Goal: Transaction & Acquisition: Purchase product/service

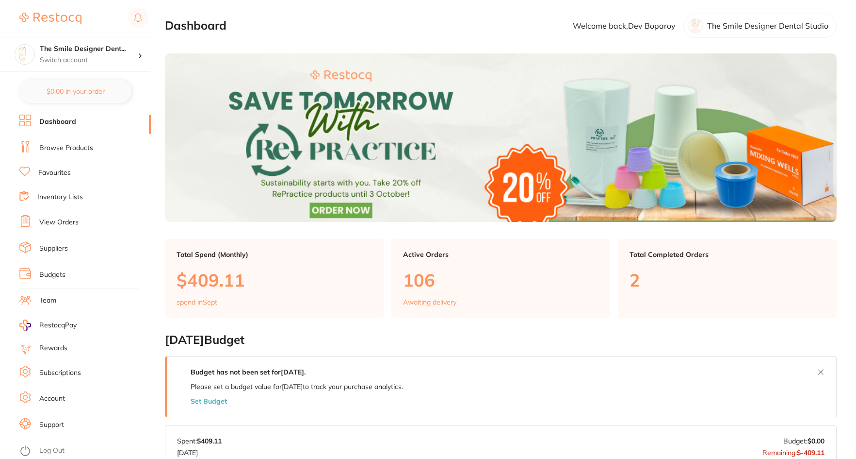
click at [64, 149] on link "Browse Products" at bounding box center [66, 148] width 54 height 10
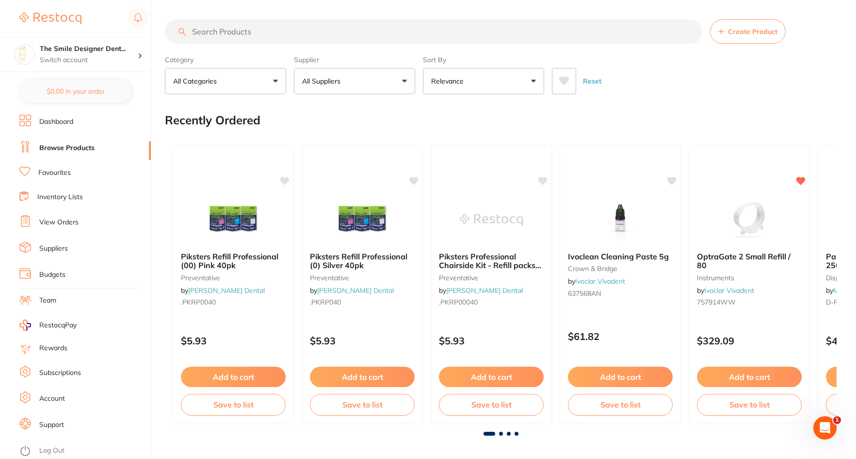
click at [232, 35] on input "search" at bounding box center [434, 31] width 538 height 24
type input "hodgies"
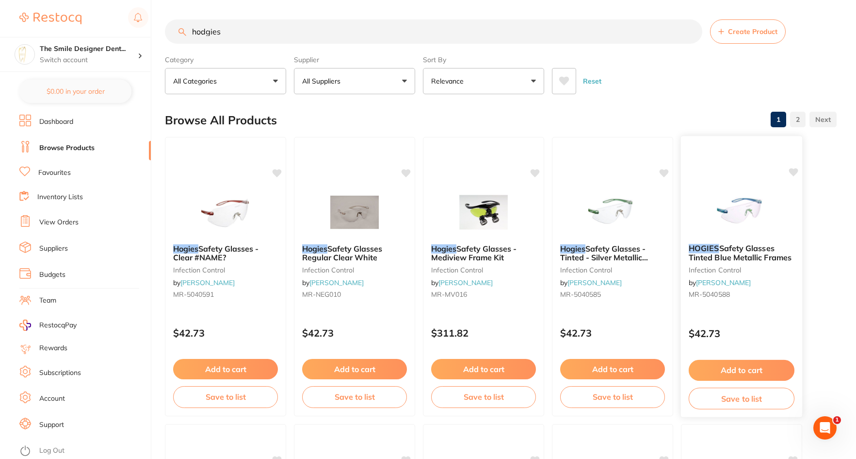
click at [759, 204] on img at bounding box center [742, 211] width 64 height 49
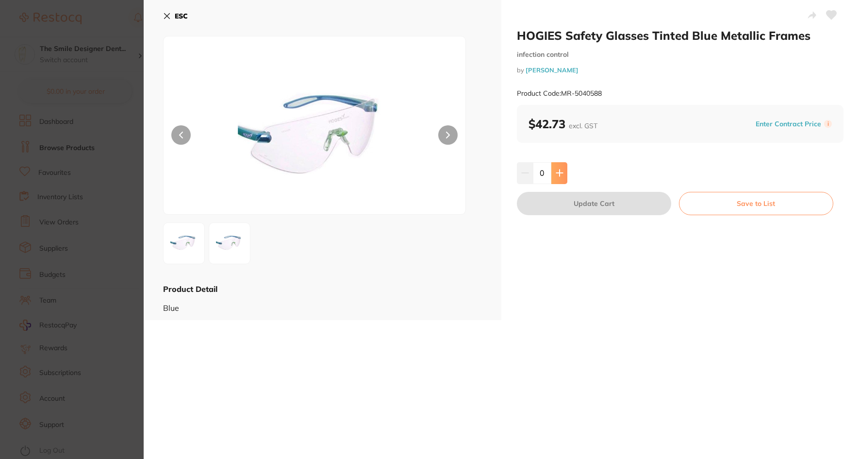
click at [556, 171] on icon at bounding box center [560, 173] width 8 height 8
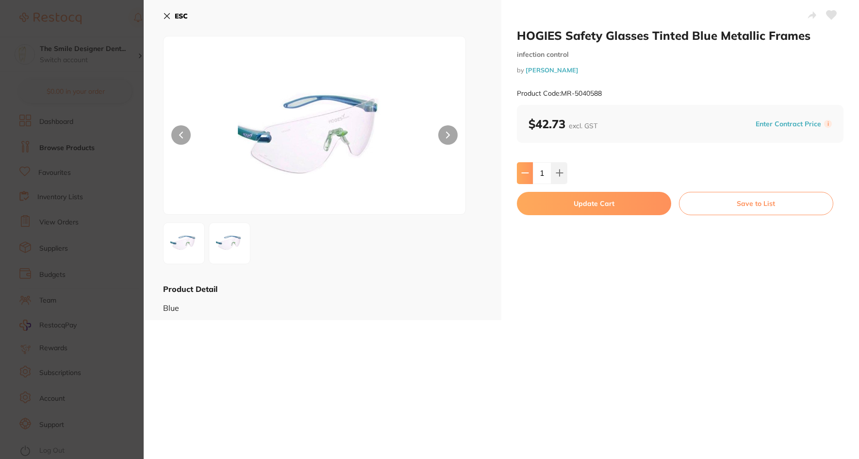
click at [525, 176] on icon at bounding box center [525, 173] width 8 height 8
type input "0"
click at [134, 171] on section "HOGIES Safety Glasses Tinted Blue Metallic Frames infection control by [PERSON_…" at bounding box center [429, 229] width 859 height 459
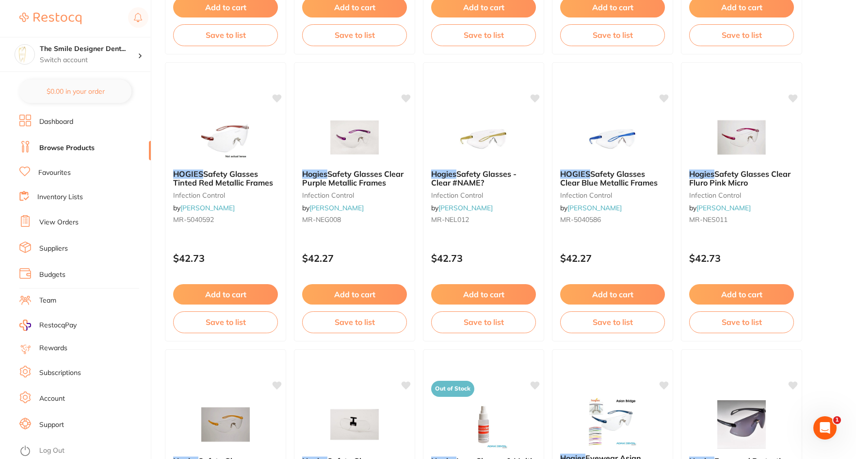
scroll to position [1989, 0]
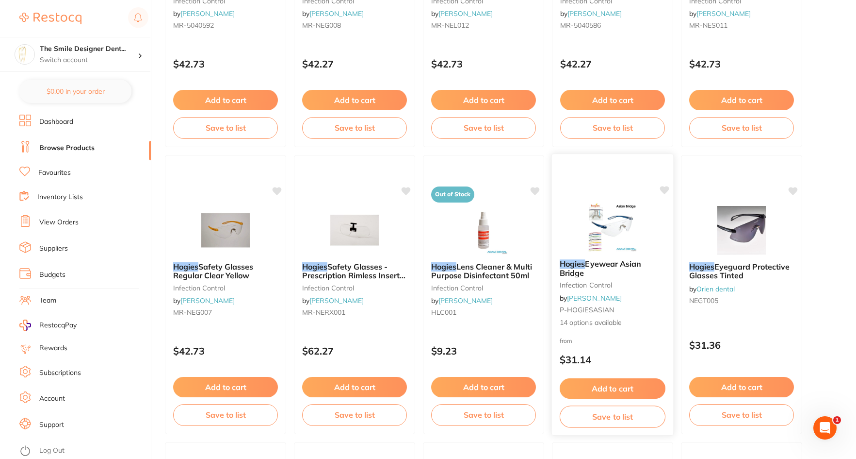
click at [628, 229] on img at bounding box center [613, 226] width 64 height 49
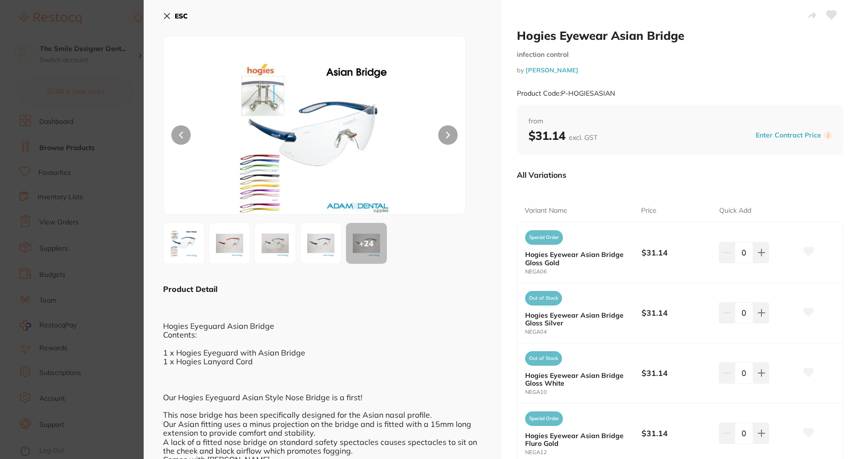
click at [313, 245] on img at bounding box center [320, 243] width 35 height 35
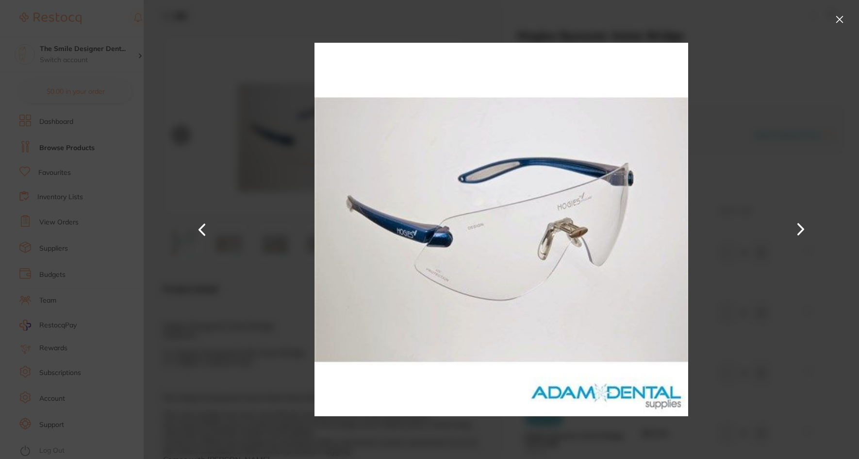
click at [196, 225] on button at bounding box center [201, 230] width 23 height 230
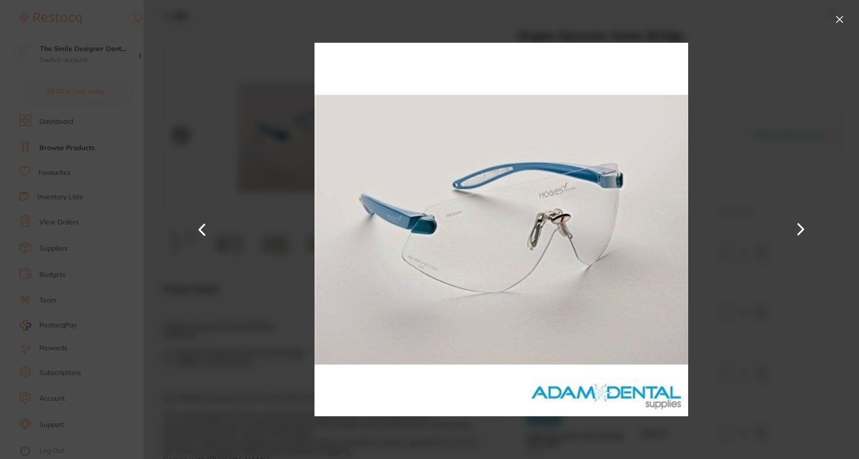
click at [196, 225] on button at bounding box center [201, 230] width 23 height 230
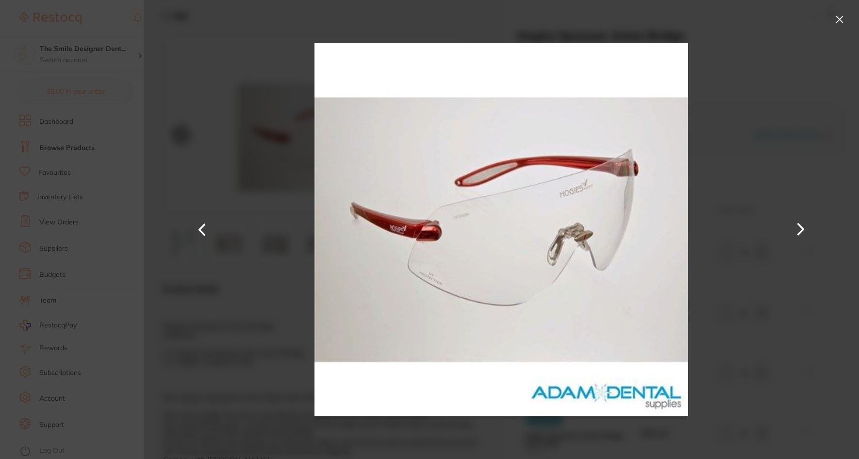
click at [196, 225] on button at bounding box center [201, 230] width 23 height 230
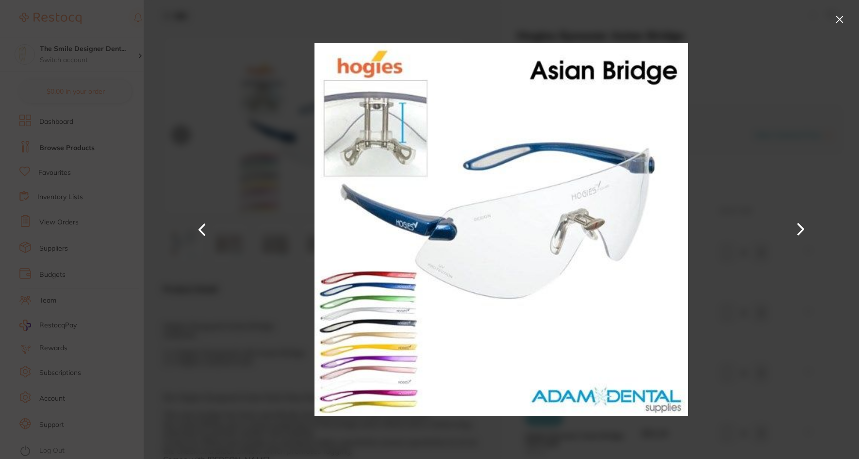
click at [196, 225] on button at bounding box center [201, 230] width 23 height 230
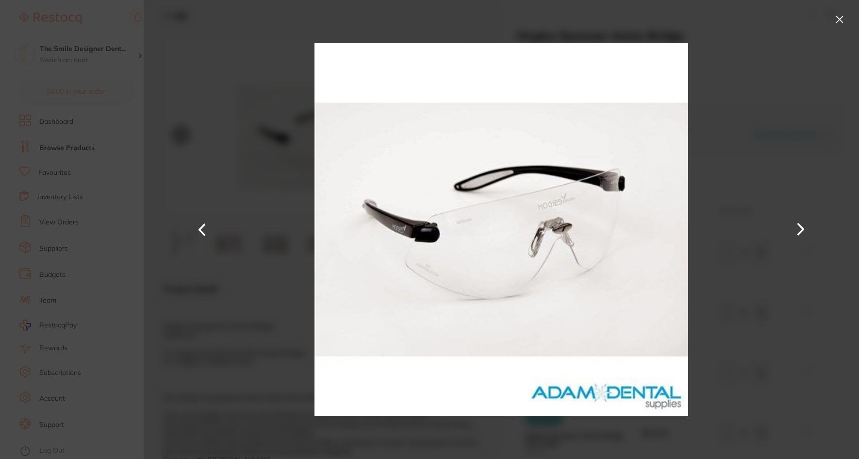
click at [196, 225] on button at bounding box center [201, 230] width 23 height 230
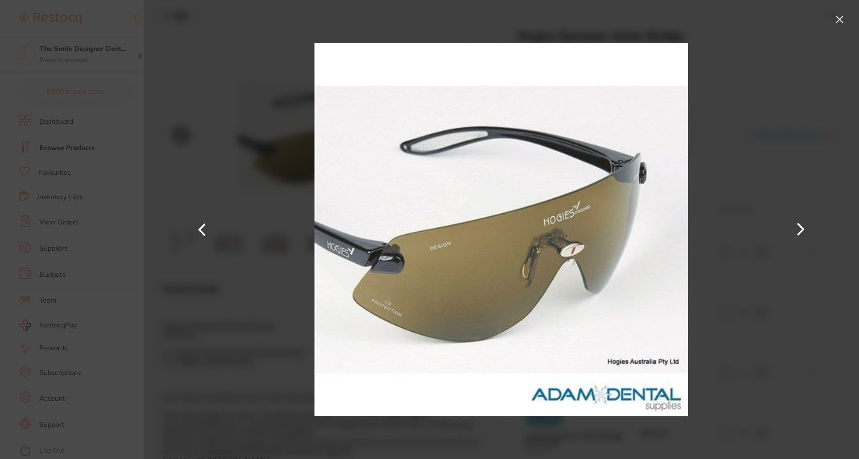
click at [196, 225] on button at bounding box center [201, 230] width 23 height 230
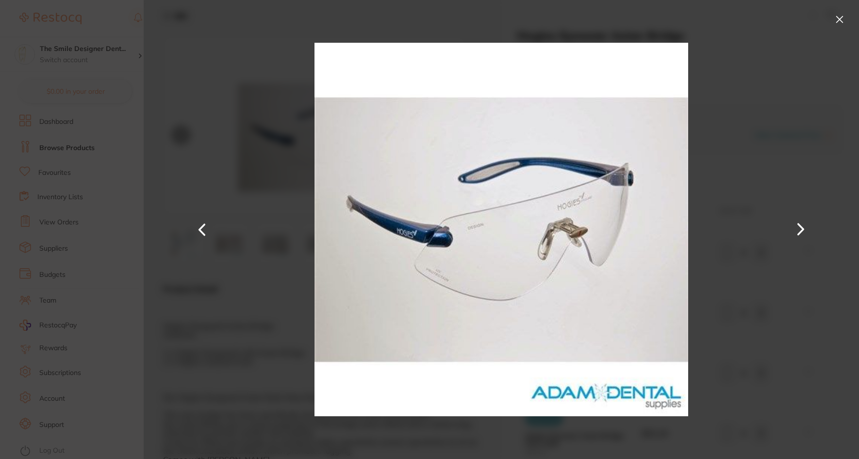
click at [196, 225] on button at bounding box center [201, 230] width 23 height 230
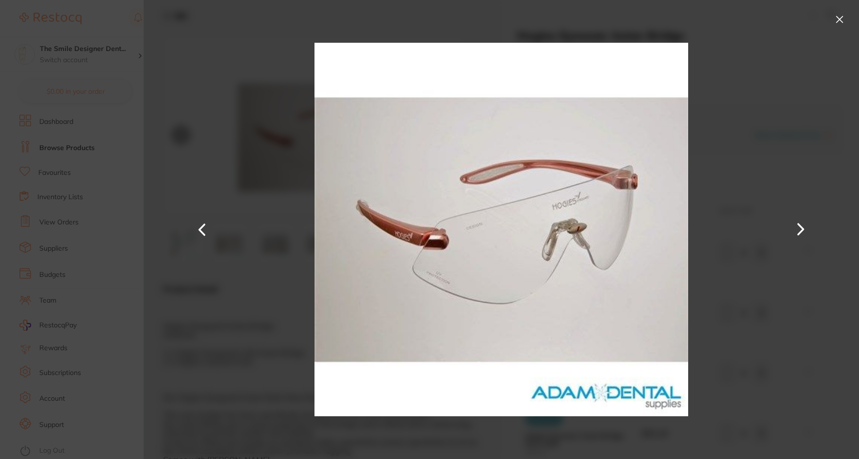
click at [196, 225] on button at bounding box center [201, 230] width 23 height 230
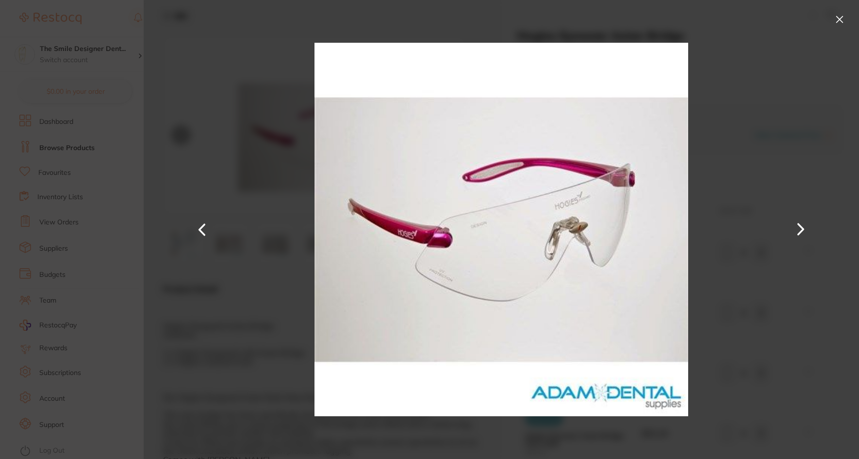
click at [196, 225] on button at bounding box center [201, 230] width 23 height 230
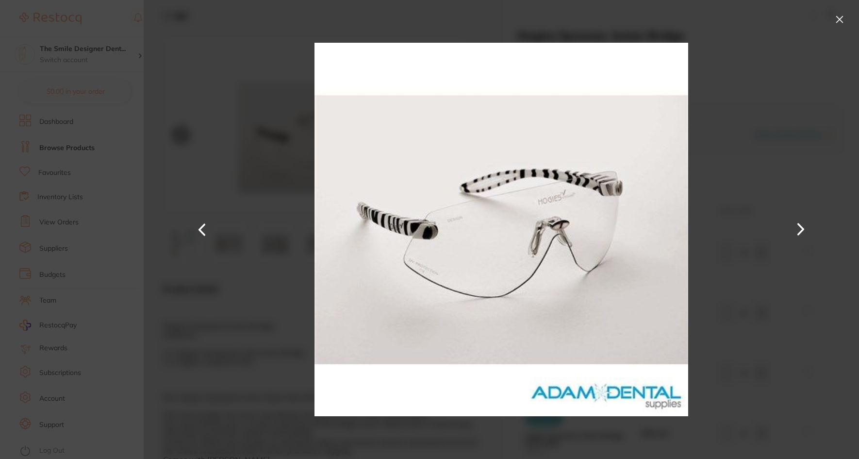
click at [196, 225] on button at bounding box center [201, 230] width 23 height 230
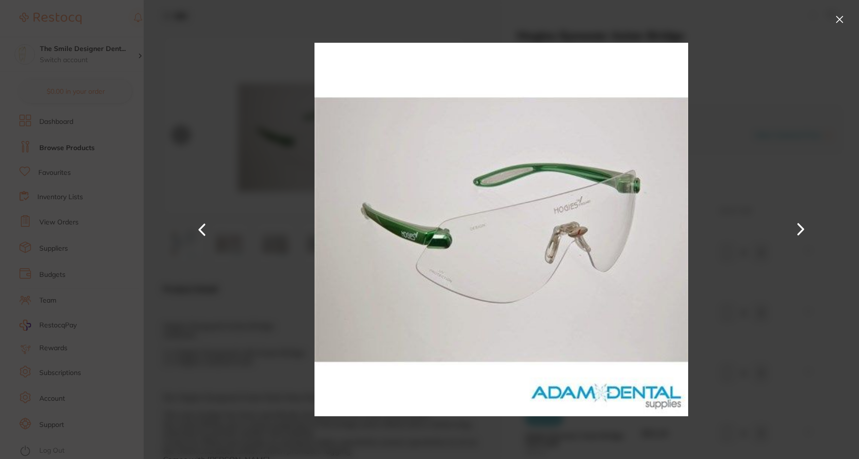
click at [196, 225] on button at bounding box center [201, 230] width 23 height 230
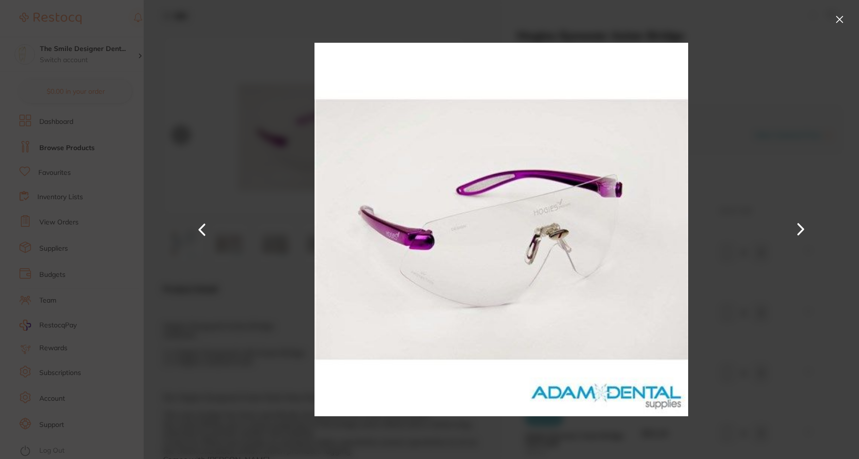
click at [196, 225] on button at bounding box center [201, 230] width 23 height 230
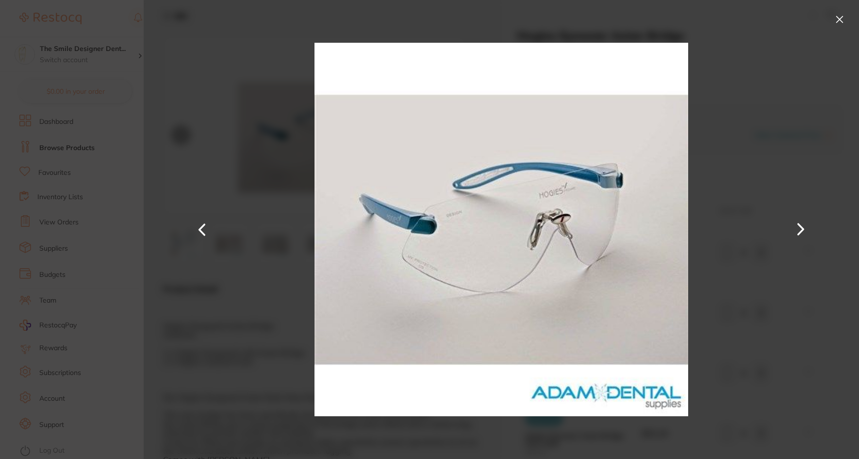
click at [196, 225] on button at bounding box center [201, 230] width 23 height 230
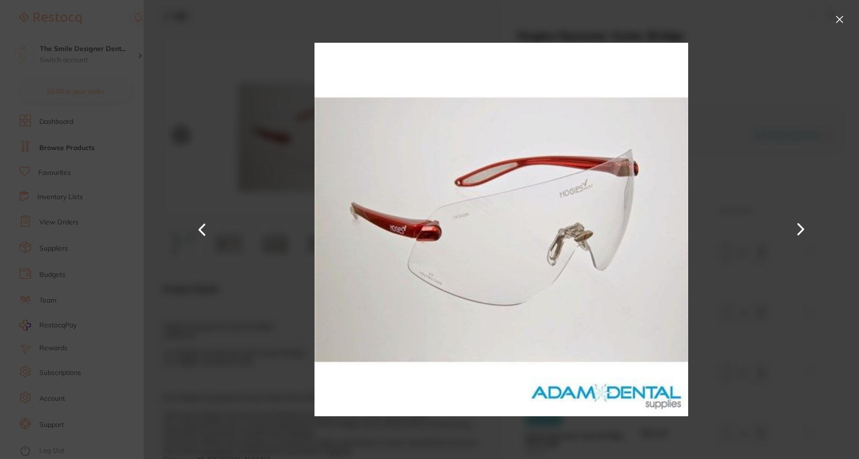
click at [196, 225] on button at bounding box center [201, 230] width 23 height 230
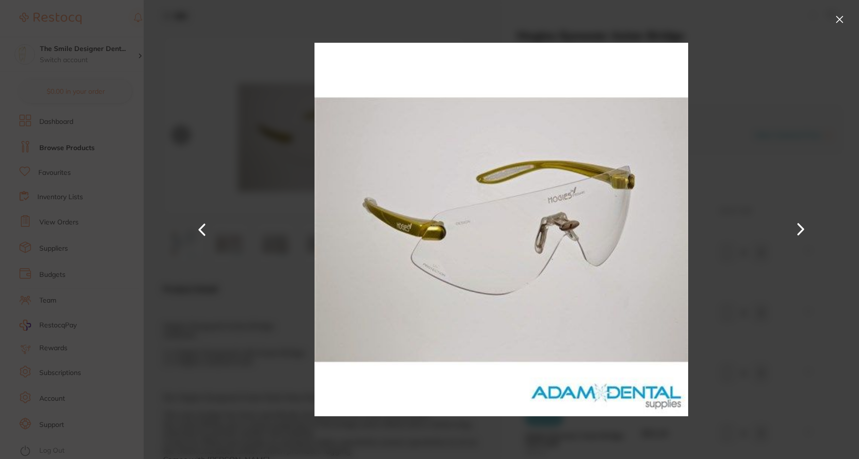
click at [157, 230] on div at bounding box center [501, 229] width 715 height 459
click at [134, 236] on section "Hogies Eyewear Asian Bridge infection control by [PERSON_NAME] Product Code: P-…" at bounding box center [429, 229] width 859 height 459
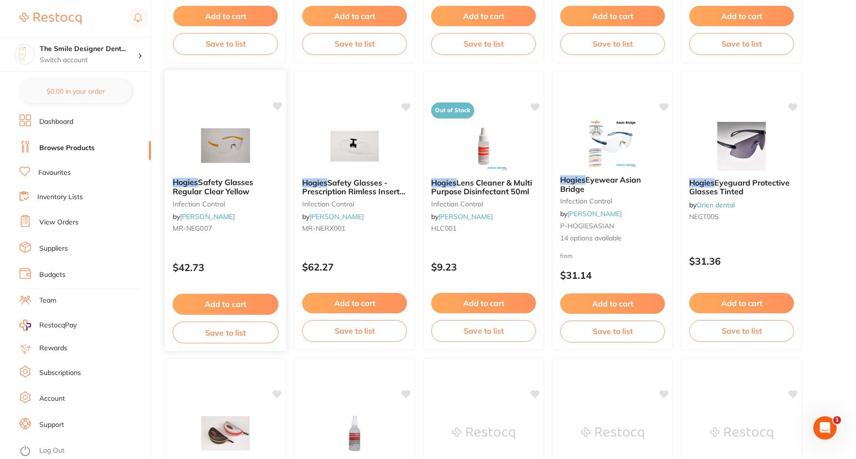
scroll to position [2087, 0]
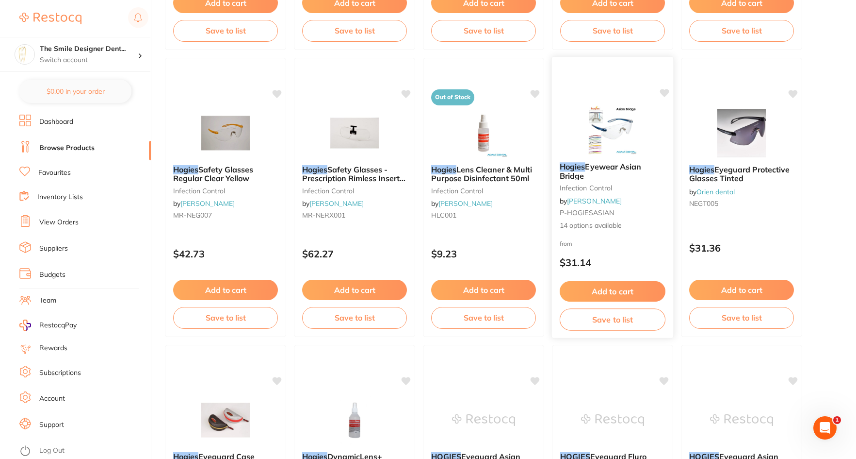
click at [650, 179] on b "Hogies Eyewear Asian Bridge" at bounding box center [613, 171] width 106 height 18
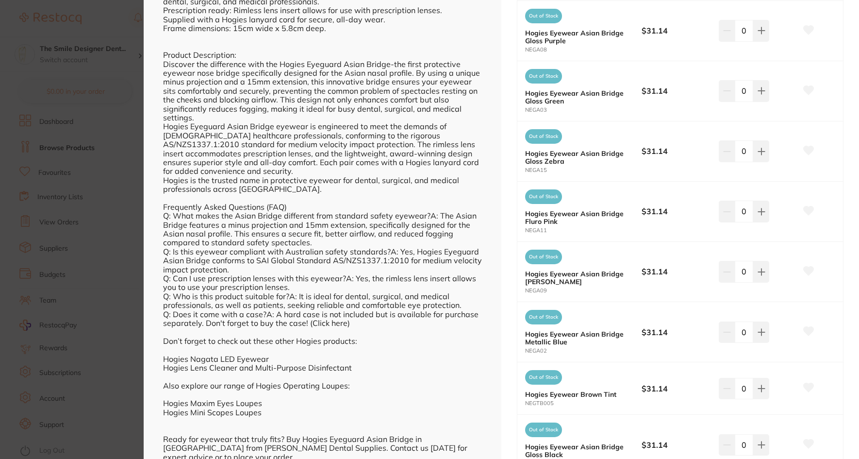
scroll to position [579, 0]
